Goal: Task Accomplishment & Management: Manage account settings

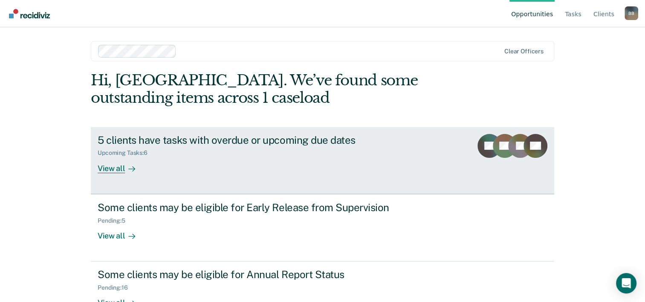
click at [219, 144] on div "5 clients have tasks with overdue or upcoming due dates" at bounding box center [247, 140] width 299 height 12
